Goal: Find specific page/section: Find specific page/section

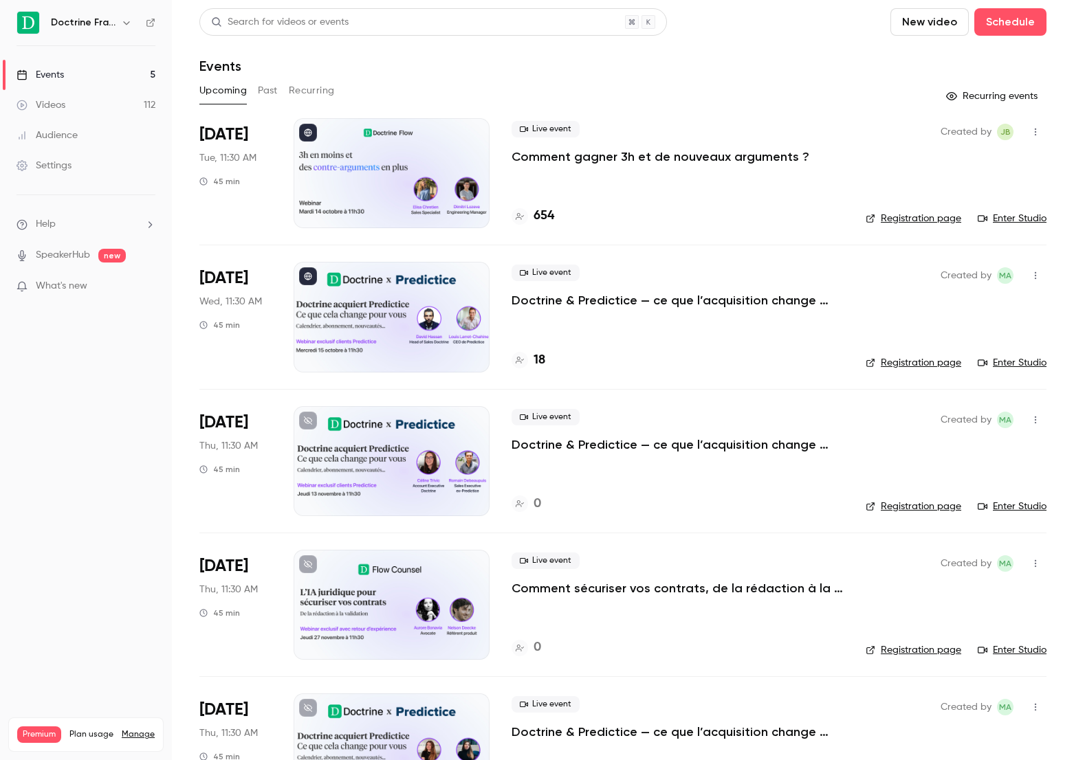
click at [539, 219] on h4 "654" at bounding box center [543, 216] width 21 height 19
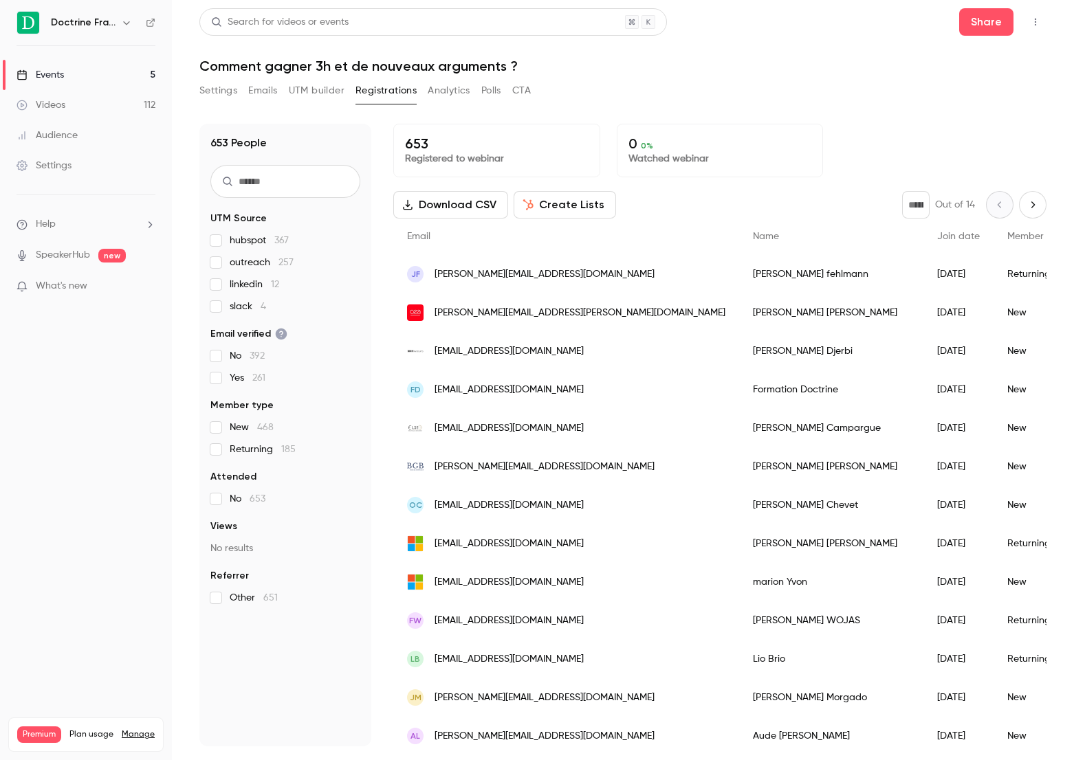
click at [95, 73] on link "Events 5" at bounding box center [86, 75] width 172 height 30
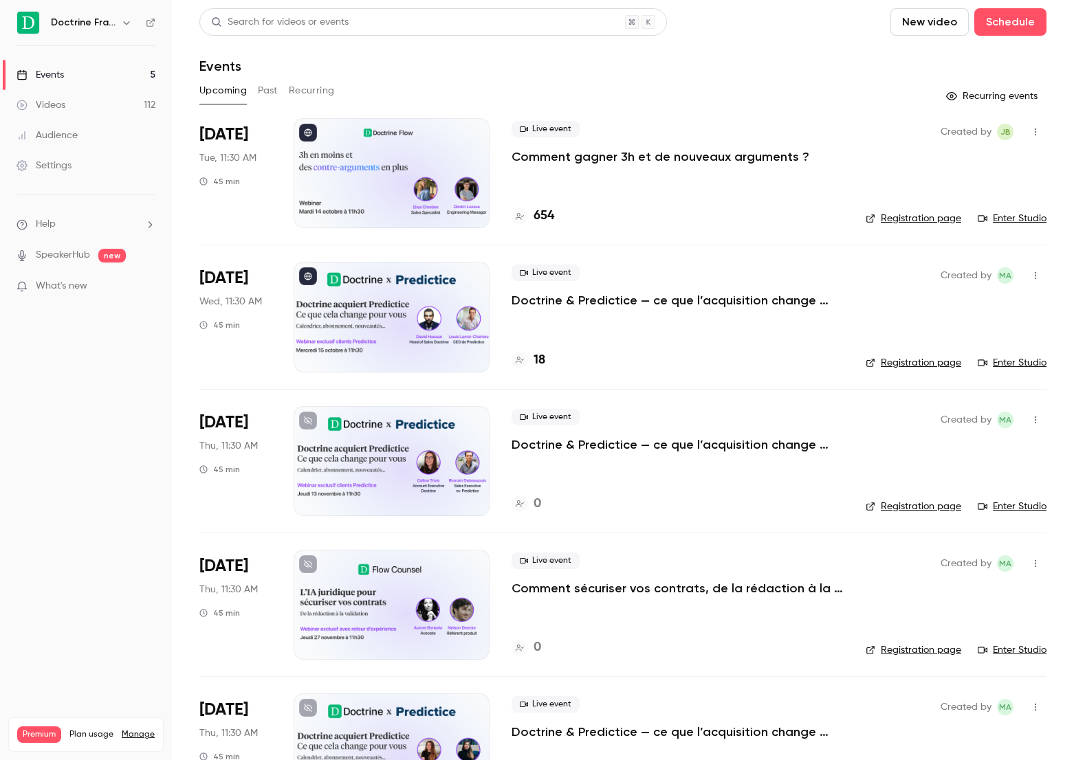
click at [531, 156] on p "Comment gagner 3h et de nouveaux arguments ?" at bounding box center [660, 156] width 298 height 16
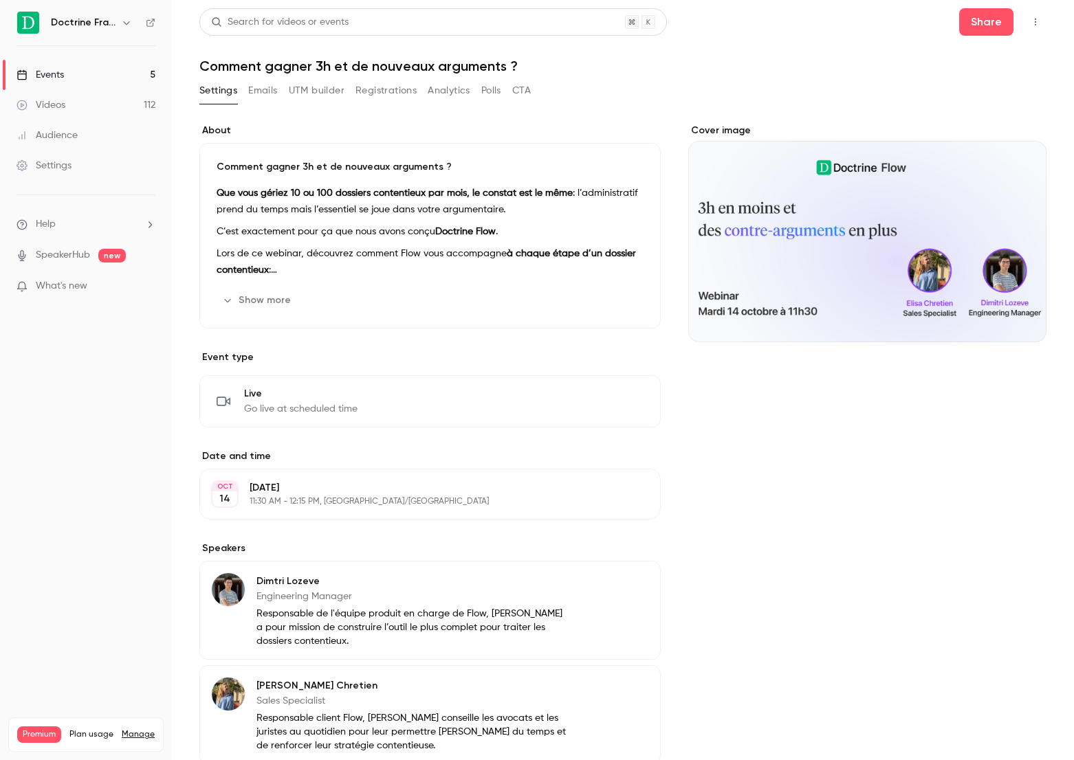
click at [88, 69] on link "Events 5" at bounding box center [86, 75] width 172 height 30
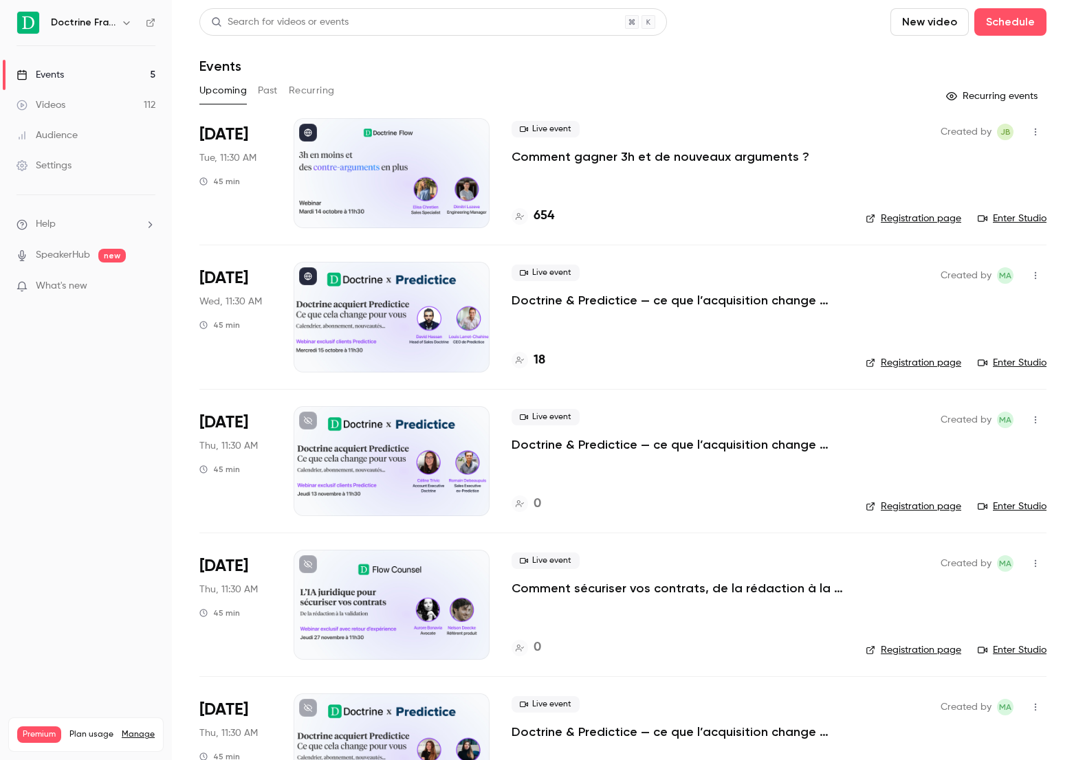
click at [826, 30] on div "Search for videos or events New video Schedule" at bounding box center [622, 21] width 847 height 27
click at [771, 116] on div "Search for videos or events New video Schedule Events Upcoming Past Recurring R…" at bounding box center [622, 414] width 847 height 812
